Goal: Find specific page/section: Find specific page/section

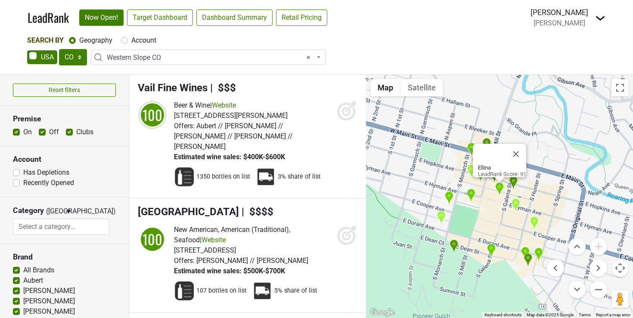
select select "CO"
select select "1039"
select select
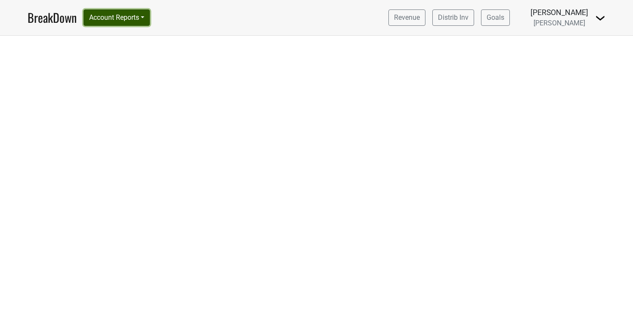
click at [120, 19] on button "Account Reports" at bounding box center [117, 17] width 66 height 16
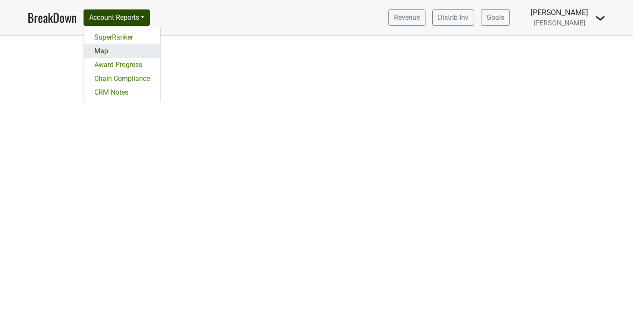
click at [105, 50] on link "Map" at bounding box center [122, 51] width 76 height 14
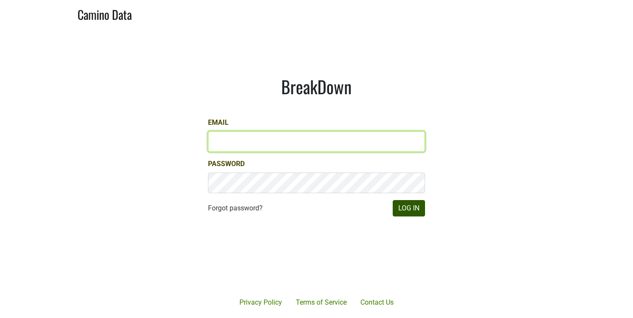
type input "rcasey@petermichaelwinery.com"
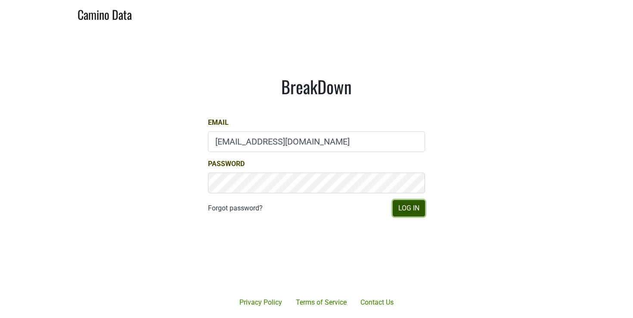
click at [413, 205] on button "Log In" at bounding box center [409, 208] width 32 height 16
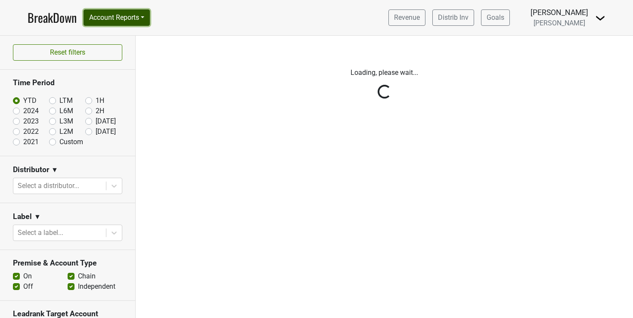
click at [140, 18] on button "Account Reports" at bounding box center [117, 17] width 66 height 16
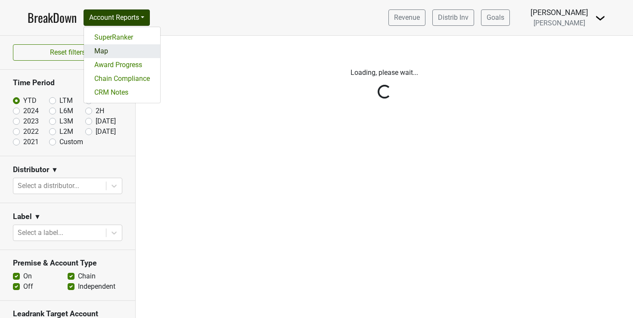
click at [104, 53] on link "Map" at bounding box center [122, 51] width 76 height 14
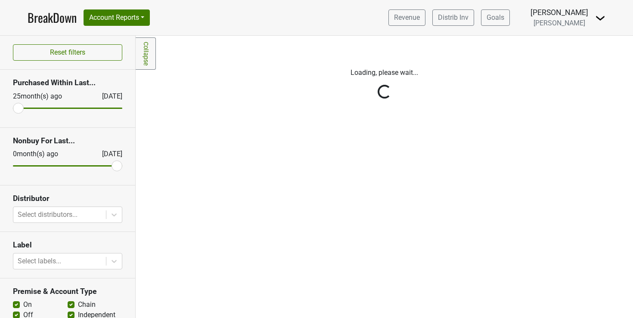
drag, startPoint x: 18, startPoint y: 106, endPoint x: 25, endPoint y: 106, distance: 7.8
click at [25, 106] on div "Reset filters Purchased Within Last... [DATE] [DATE] Nonbuy For Last... [DATE] …" at bounding box center [68, 177] width 136 height 282
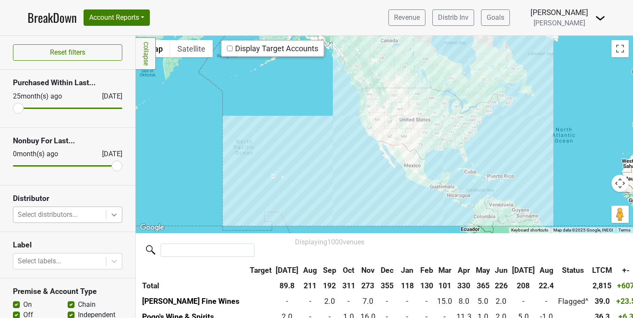
click at [110, 217] on icon at bounding box center [114, 215] width 9 height 9
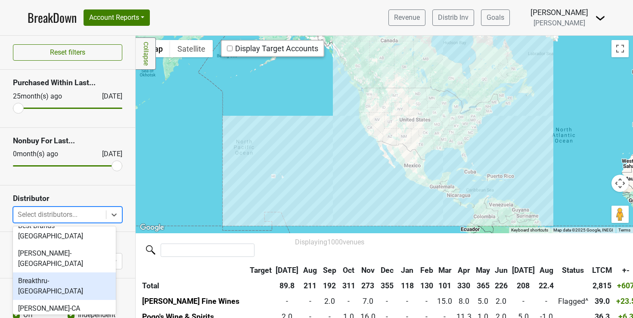
scroll to position [40, 0]
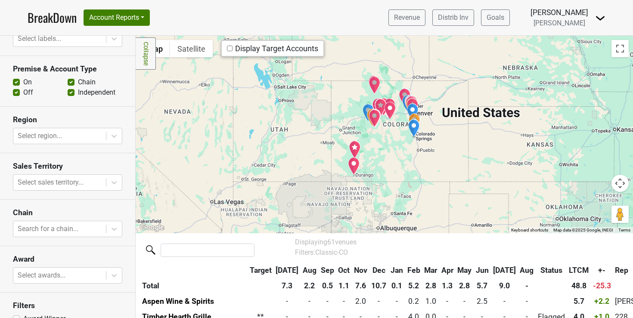
scroll to position [237, 0]
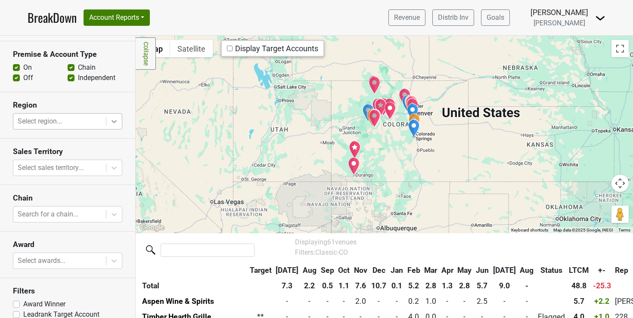
click at [110, 123] on icon at bounding box center [114, 121] width 9 height 9
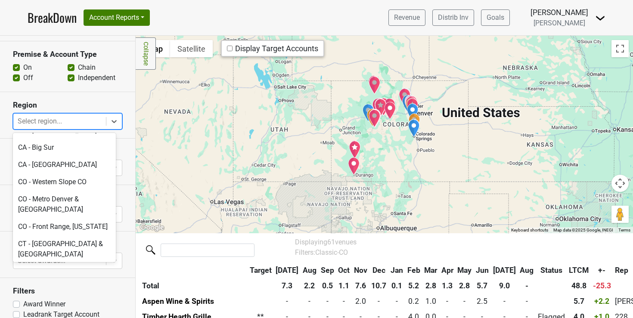
scroll to position [435, 0]
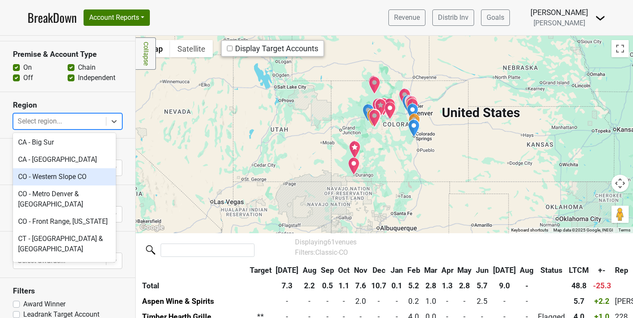
click at [54, 168] on div "CO - Western Slope CO" at bounding box center [64, 176] width 103 height 17
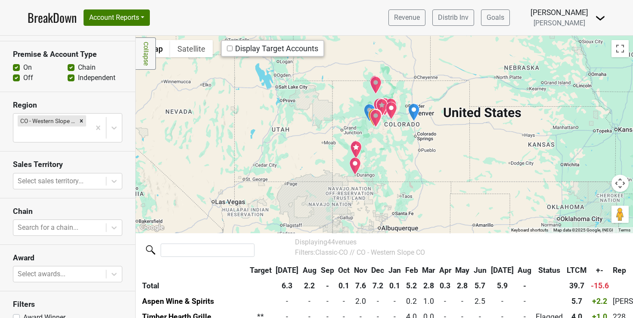
click at [616, 179] on button "Map camera controls" at bounding box center [619, 183] width 17 height 17
click at [592, 162] on button "Zoom in" at bounding box center [598, 161] width 17 height 17
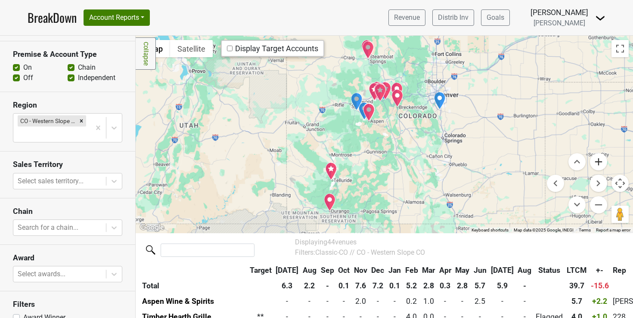
click at [592, 162] on button "Zoom in" at bounding box center [598, 161] width 17 height 17
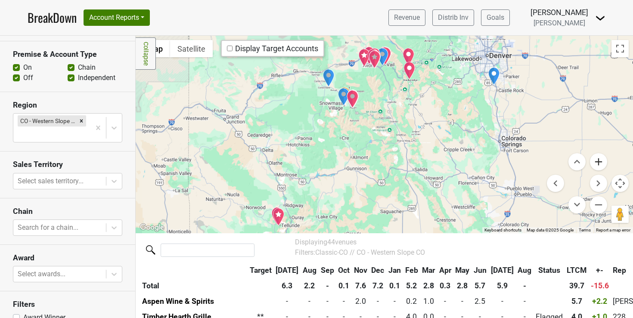
click at [592, 162] on button "Zoom in" at bounding box center [598, 161] width 17 height 17
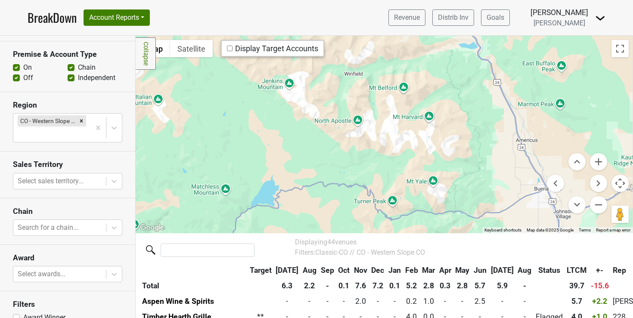
drag, startPoint x: 408, startPoint y: 118, endPoint x: 411, endPoint y: 244, distance: 125.7
click at [411, 244] on div "Filters Collapse ← Move left → Move right ↑ Move up ↓ Move down + Zoom in - Zoo…" at bounding box center [384, 177] width 497 height 282
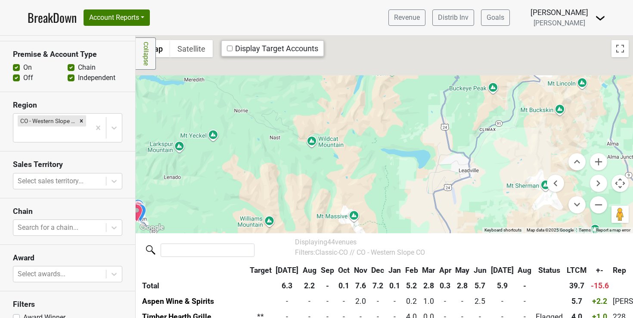
drag, startPoint x: 331, startPoint y: 172, endPoint x: 352, endPoint y: 279, distance: 109.6
click at [352, 279] on div "Filters Collapse ← Move left → Move right ↑ Move up ↓ Move down + Zoom in - Zoo…" at bounding box center [384, 177] width 497 height 282
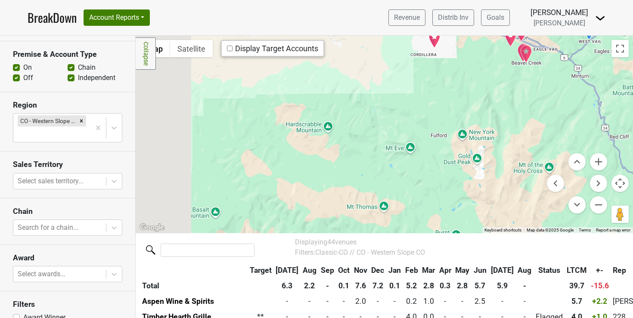
drag, startPoint x: 282, startPoint y: 111, endPoint x: 503, endPoint y: 49, distance: 229.4
click at [500, 51] on div at bounding box center [384, 134] width 497 height 197
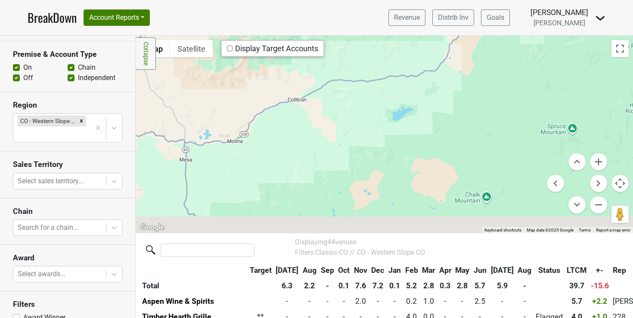
drag, startPoint x: 322, startPoint y: 117, endPoint x: 412, endPoint y: 27, distance: 127.6
click at [412, 27] on div "BreakDown Account Reports SuperRanker Map Award Progress Chain Compliance CRM N…" at bounding box center [316, 159] width 633 height 318
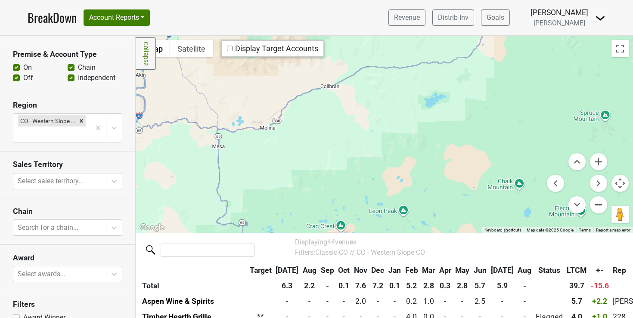
click at [594, 201] on button "Zoom out" at bounding box center [598, 204] width 17 height 17
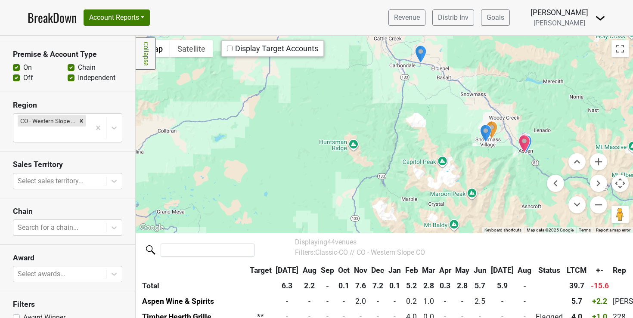
drag, startPoint x: 493, startPoint y: 176, endPoint x: 303, endPoint y: 195, distance: 190.8
click at [303, 195] on div at bounding box center [384, 134] width 497 height 197
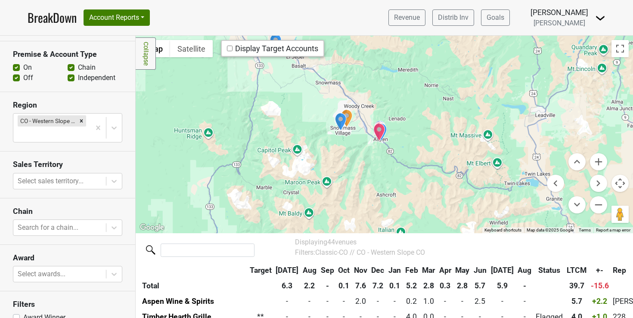
drag, startPoint x: 455, startPoint y: 192, endPoint x: 309, endPoint y: 180, distance: 147.2
click at [309, 180] on div at bounding box center [384, 134] width 497 height 197
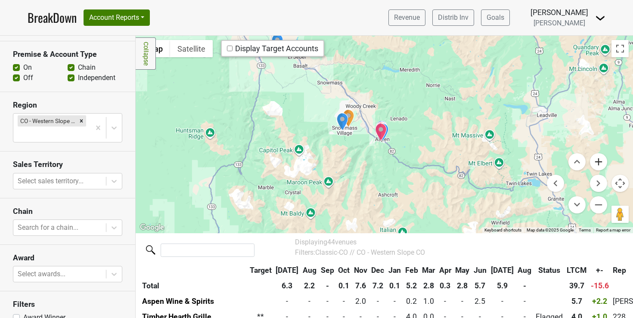
click at [591, 159] on button "Zoom in" at bounding box center [598, 161] width 17 height 17
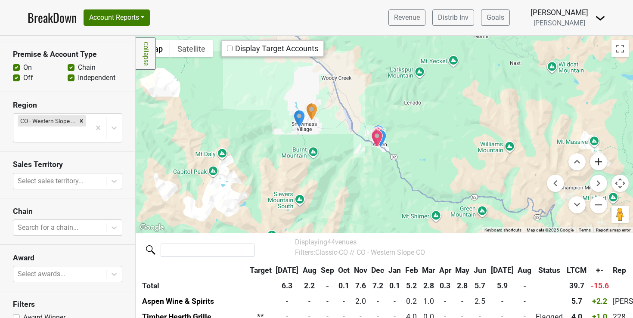
click at [591, 159] on button "Zoom in" at bounding box center [598, 161] width 17 height 17
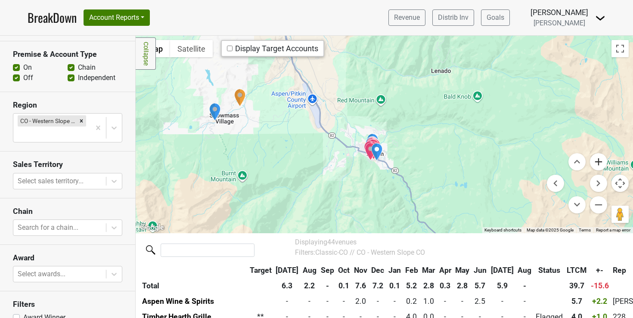
click at [591, 159] on button "Zoom in" at bounding box center [598, 161] width 17 height 17
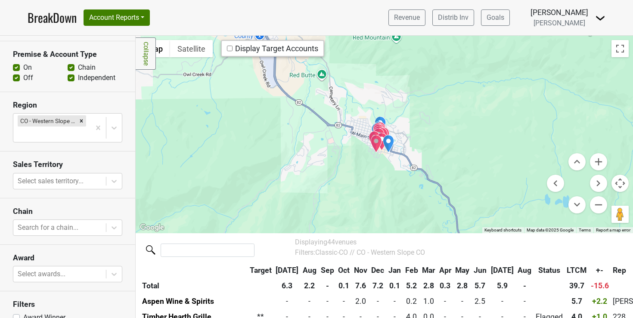
drag, startPoint x: 433, startPoint y: 138, endPoint x: 456, endPoint y: 102, distance: 42.8
click at [456, 102] on div at bounding box center [384, 134] width 497 height 197
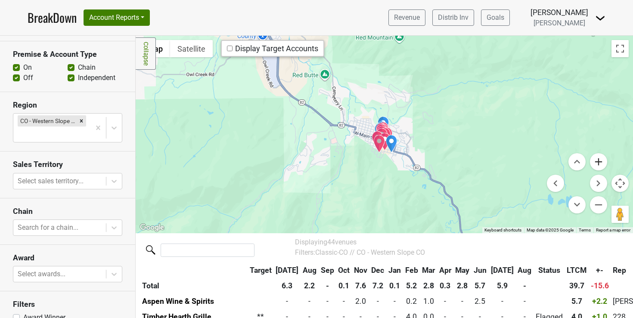
click at [592, 163] on button "Zoom in" at bounding box center [598, 161] width 17 height 17
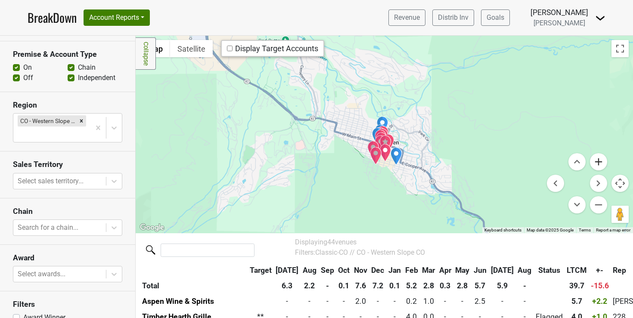
click at [592, 163] on button "Zoom in" at bounding box center [598, 161] width 17 height 17
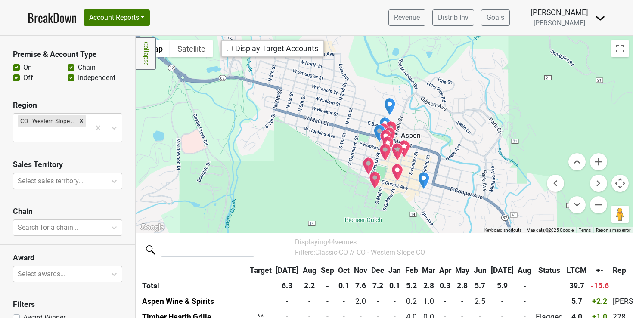
drag, startPoint x: 481, startPoint y: 138, endPoint x: 494, endPoint y: 111, distance: 29.9
click at [494, 111] on div at bounding box center [384, 134] width 497 height 197
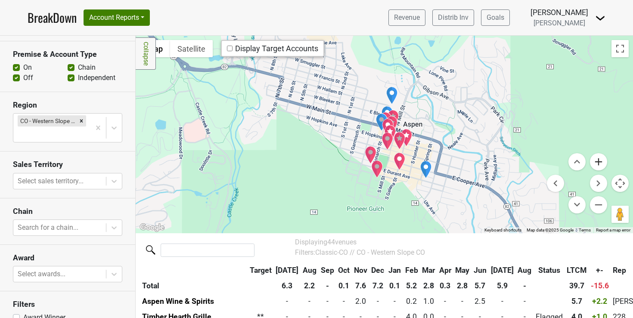
click at [593, 161] on button "Zoom in" at bounding box center [598, 161] width 17 height 17
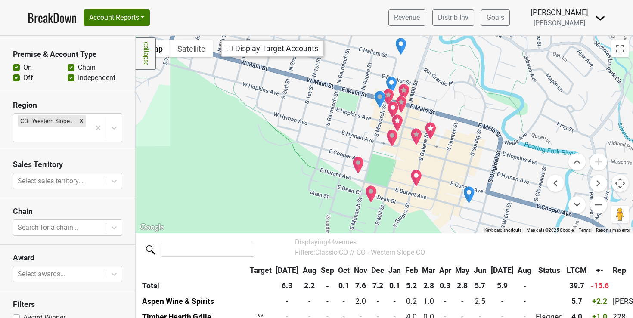
drag, startPoint x: 486, startPoint y: 189, endPoint x: 491, endPoint y: 164, distance: 25.1
click at [491, 164] on div at bounding box center [384, 134] width 497 height 197
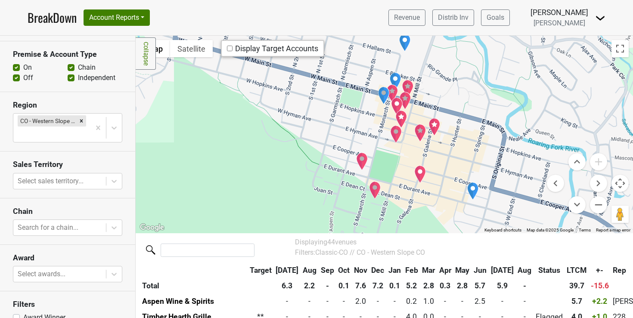
click at [431, 124] on img "Catch Steak Aspen" at bounding box center [434, 127] width 12 height 18
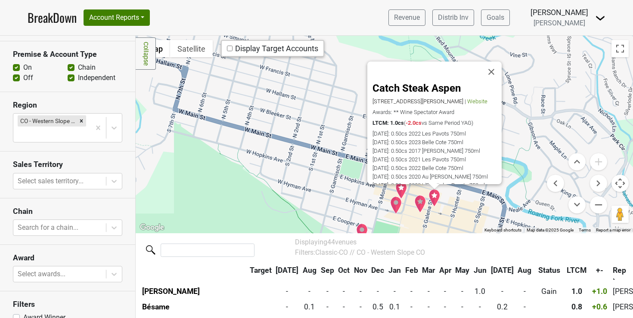
scroll to position [265, 0]
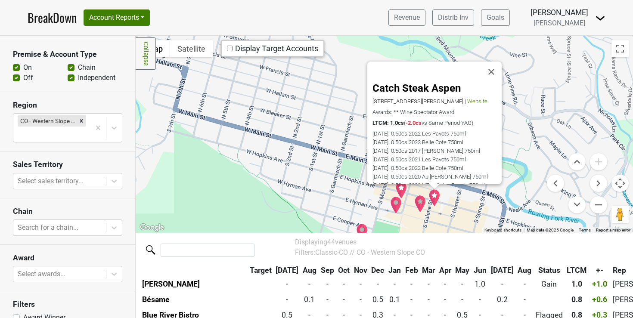
click at [398, 191] on img "Cache Cache Bistro" at bounding box center [401, 190] width 12 height 18
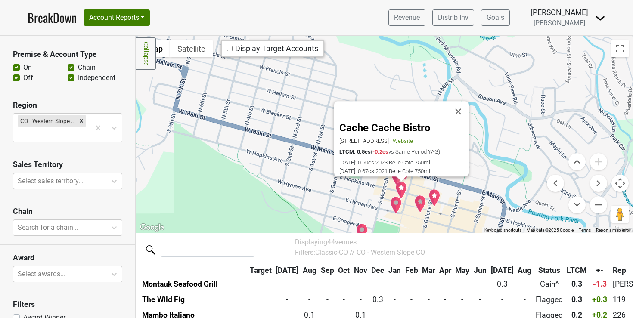
scroll to position [374, 0]
click at [415, 200] on img "Ellina" at bounding box center [420, 204] width 12 height 18
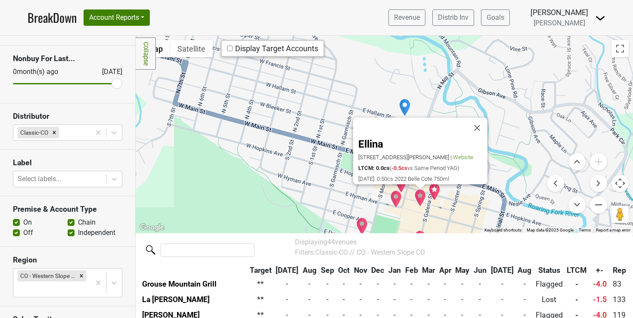
scroll to position [0, 0]
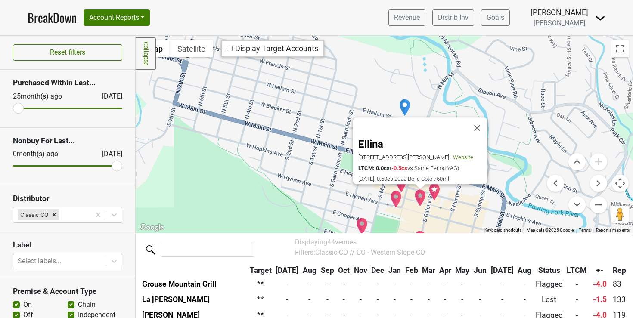
click at [393, 202] on img "The Wild Fig" at bounding box center [396, 199] width 12 height 18
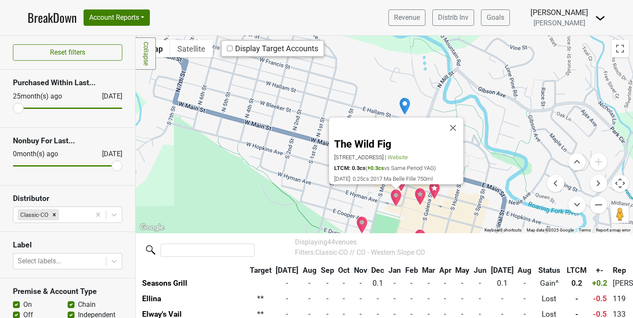
scroll to position [420, 0]
click at [453, 122] on button "Close" at bounding box center [453, 128] width 21 height 21
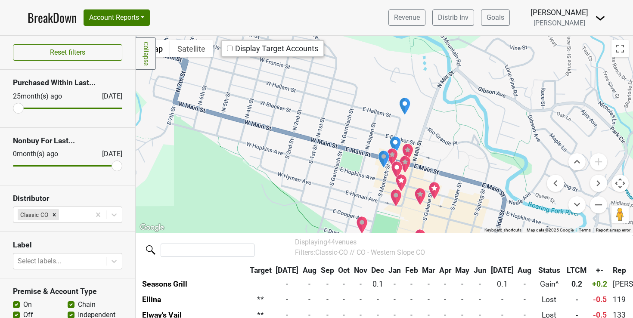
click at [391, 170] on img "Steakhouse No. 316" at bounding box center [397, 170] width 12 height 18
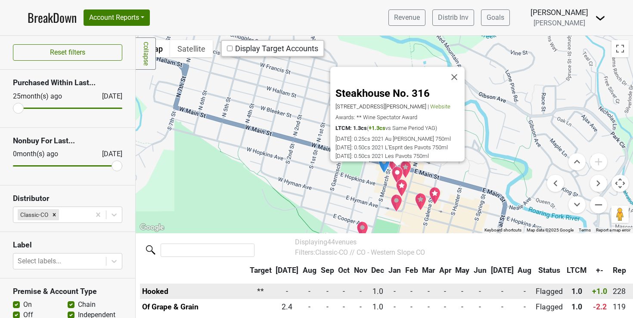
scroll to position [201, 0]
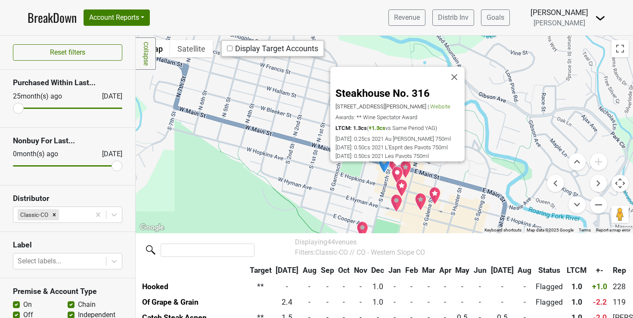
click at [358, 195] on div "Steakhouse No. 316 [STREET_ADDRESS][PERSON_NAME] | Website Awards: ** Wine Spec…" at bounding box center [384, 134] width 497 height 197
click at [458, 67] on button "Close" at bounding box center [454, 77] width 21 height 21
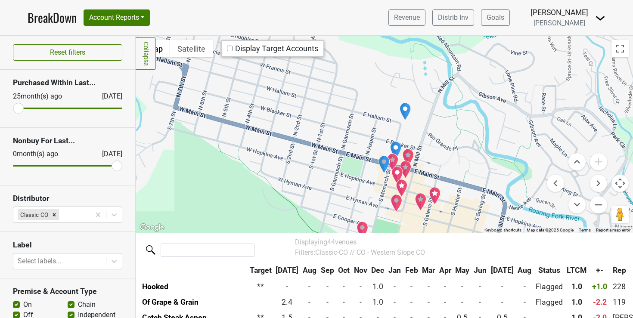
click at [379, 165] on img "Of Grape & Grain" at bounding box center [384, 164] width 12 height 18
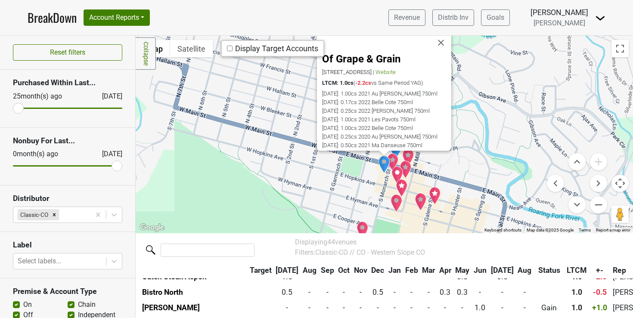
scroll to position [250, 0]
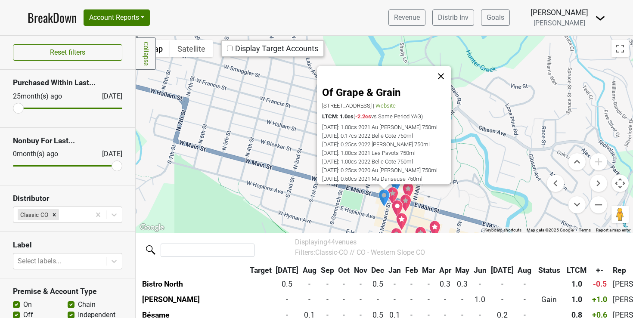
click at [438, 74] on button "Close" at bounding box center [441, 76] width 21 height 21
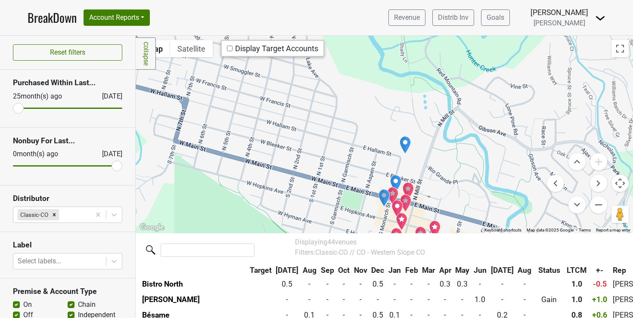
click at [392, 180] on img "Carl's Pharmacy" at bounding box center [396, 184] width 12 height 18
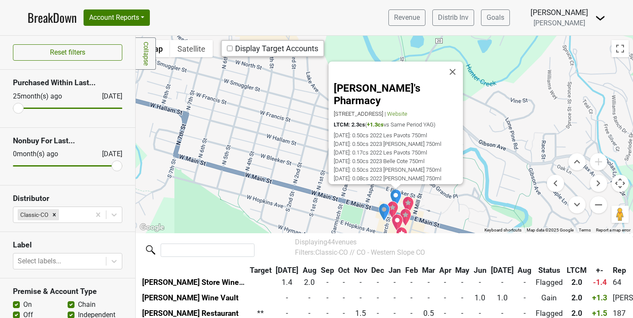
scroll to position [110, 0]
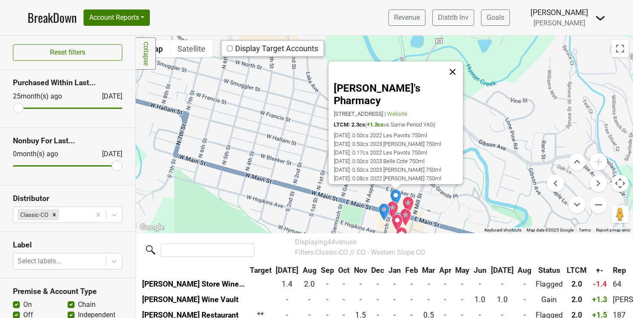
click at [452, 68] on button "Close" at bounding box center [452, 72] width 21 height 21
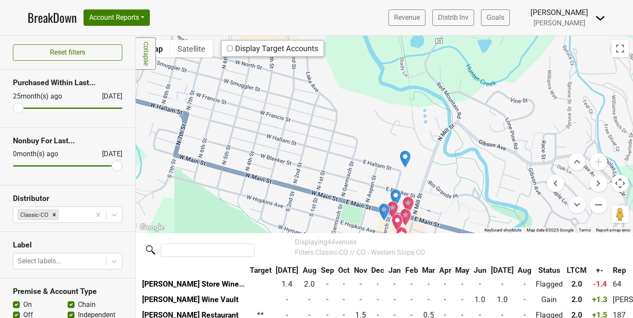
click at [393, 199] on img "Carl's Pharmacy" at bounding box center [396, 198] width 12 height 18
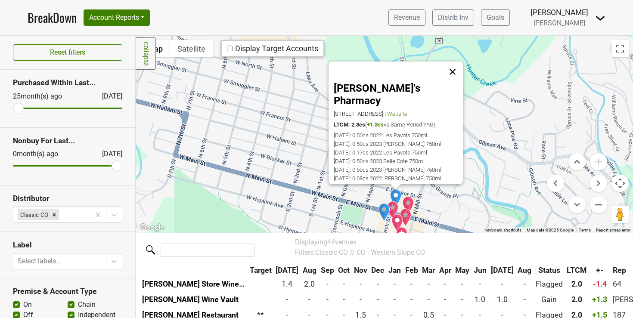
click at [452, 69] on button "Close" at bounding box center [452, 72] width 21 height 21
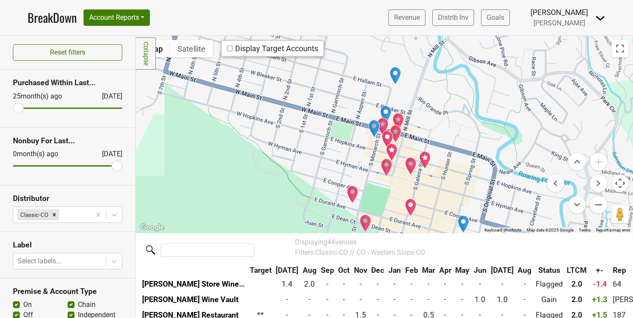
drag, startPoint x: 432, startPoint y: 170, endPoint x: 422, endPoint y: 85, distance: 85.4
click at [422, 85] on div at bounding box center [384, 134] width 497 height 197
click at [405, 204] on img "Yuki" at bounding box center [411, 207] width 12 height 18
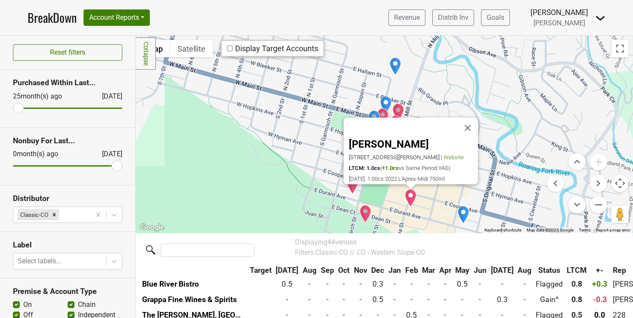
scroll to position [296, 0]
click at [468, 121] on button "Close" at bounding box center [467, 128] width 21 height 21
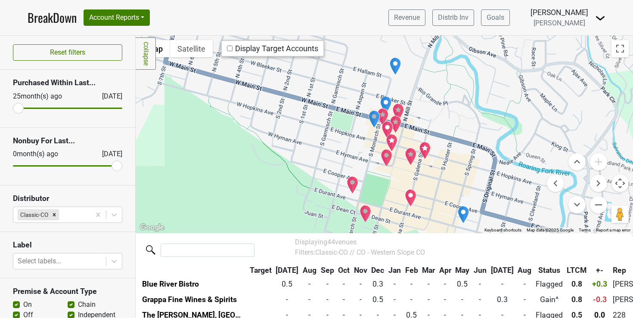
click at [462, 215] on img "Aspen Grog Shop" at bounding box center [463, 215] width 12 height 18
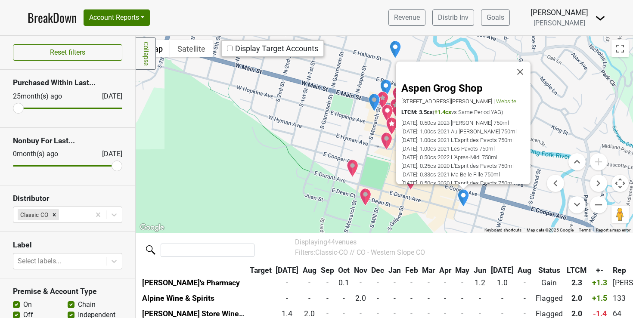
scroll to position [79, 0]
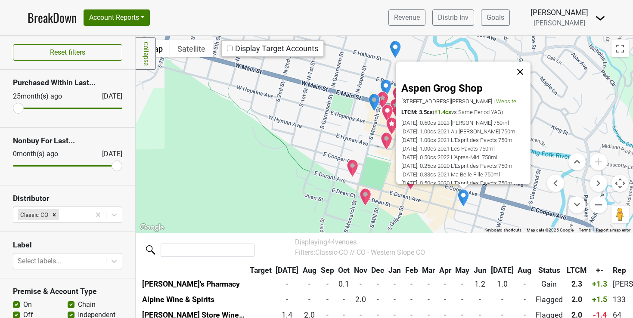
click at [523, 70] on button "Close" at bounding box center [520, 72] width 21 height 21
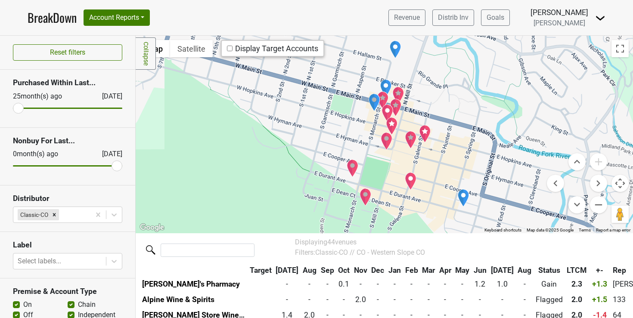
click at [391, 51] on img "Aspen Wine & Spirits" at bounding box center [395, 49] width 12 height 18
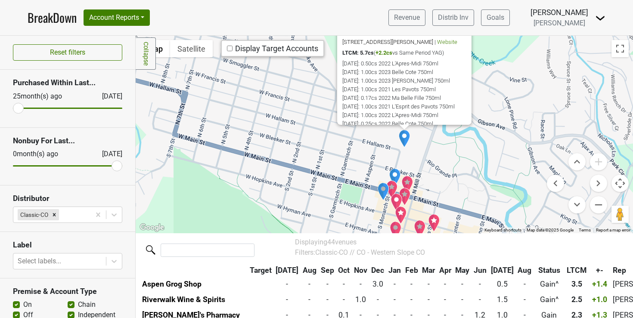
drag, startPoint x: 365, startPoint y: 206, endPoint x: 374, endPoint y: 147, distance: 59.7
click at [374, 147] on div "Aspen Wine & Spirits [STREET_ADDRESS][PERSON_NAME] | Website LTCM: 5.7cs ( +2.2…" at bounding box center [384, 134] width 497 height 197
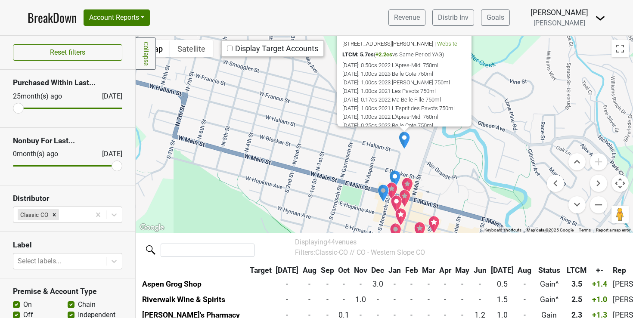
click at [389, 174] on img "Carl's Pharmacy" at bounding box center [395, 179] width 12 height 18
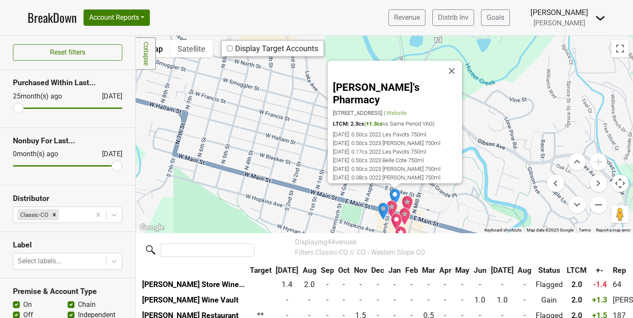
scroll to position [110, 0]
click at [454, 71] on button "Close" at bounding box center [451, 72] width 21 height 21
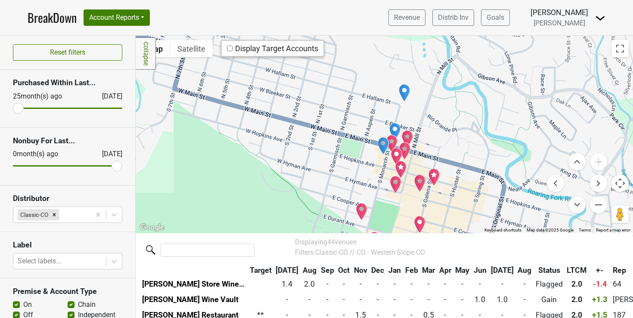
drag, startPoint x: 298, startPoint y: 157, endPoint x: 298, endPoint y: 90, distance: 67.6
click at [298, 90] on div at bounding box center [384, 134] width 497 height 197
